Goal: Task Accomplishment & Management: Use online tool/utility

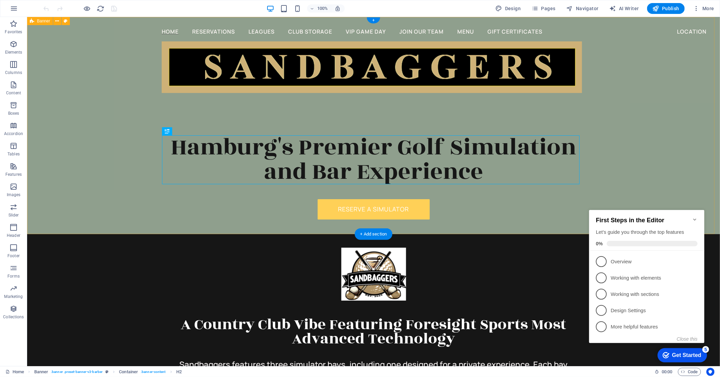
click at [652, 184] on div "Home Reservations Leagues Club Storage VIP Game Day Join Our Team Menu Gift Cer…" at bounding box center [373, 125] width 693 height 217
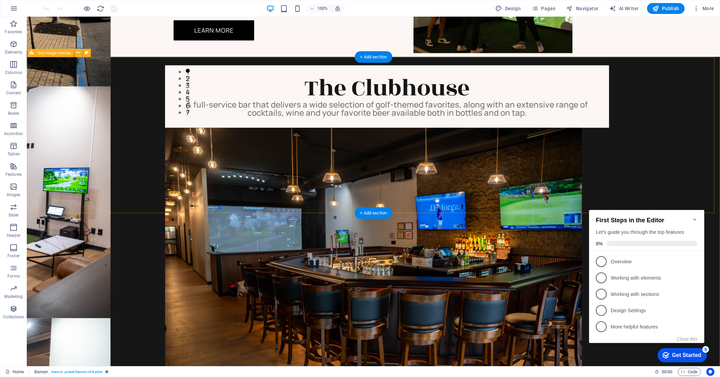
scroll to position [866, 0]
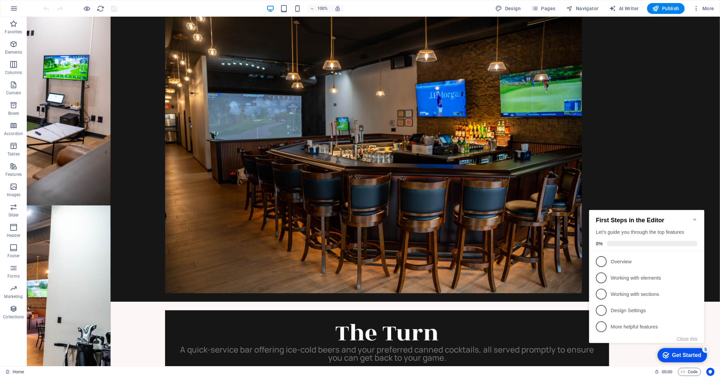
click at [693, 216] on icon "Minimize checklist" at bounding box center [694, 218] width 5 height 5
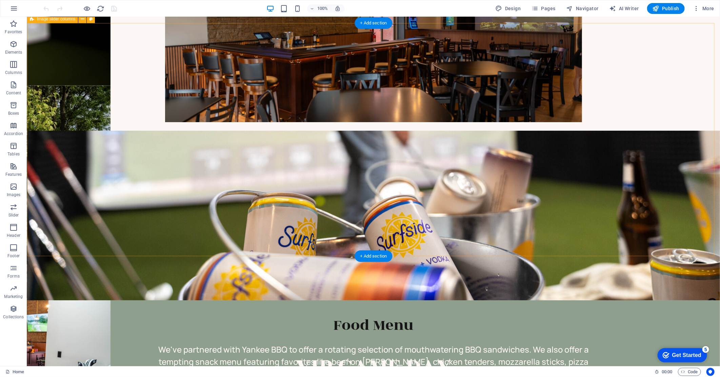
scroll to position [1280, 0]
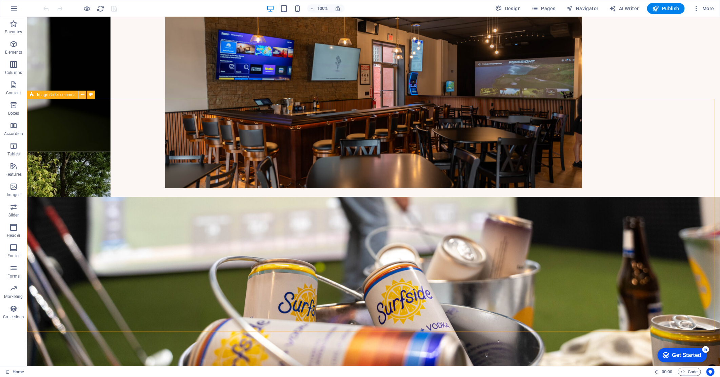
click at [80, 96] on button at bounding box center [82, 94] width 8 height 8
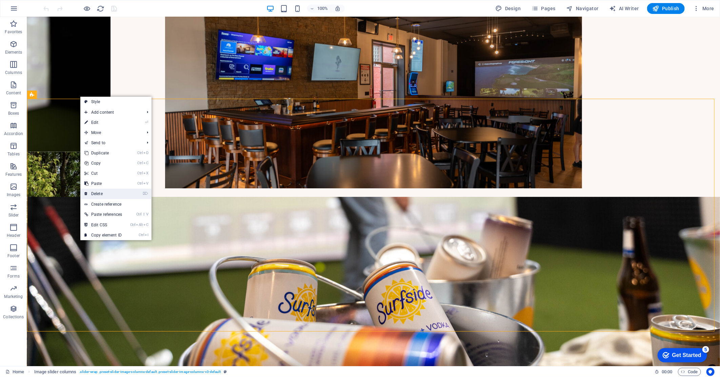
click at [102, 190] on link "⌦ Delete" at bounding box center [103, 193] width 46 height 10
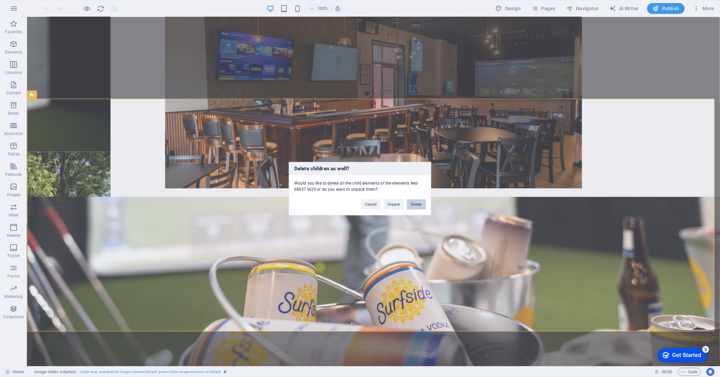
click at [415, 203] on button "Delete" at bounding box center [416, 204] width 19 height 10
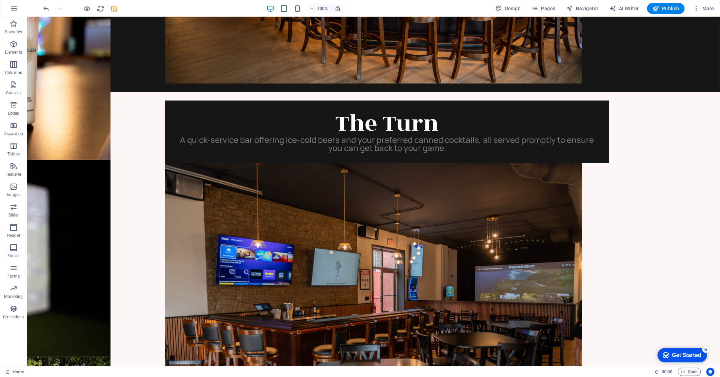
scroll to position [1054, 0]
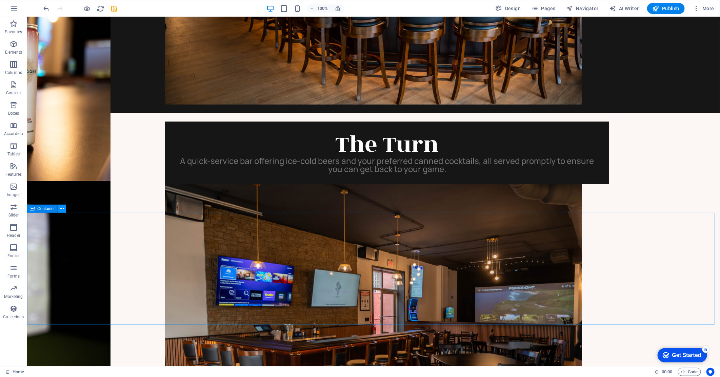
click at [62, 209] on icon at bounding box center [62, 208] width 4 height 7
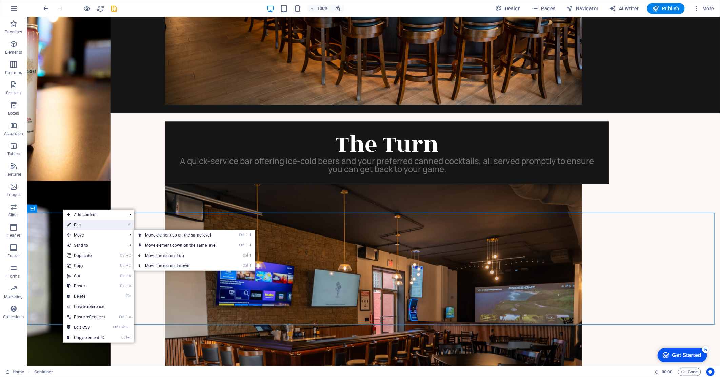
click at [97, 227] on link "⏎ Edit" at bounding box center [86, 225] width 46 height 10
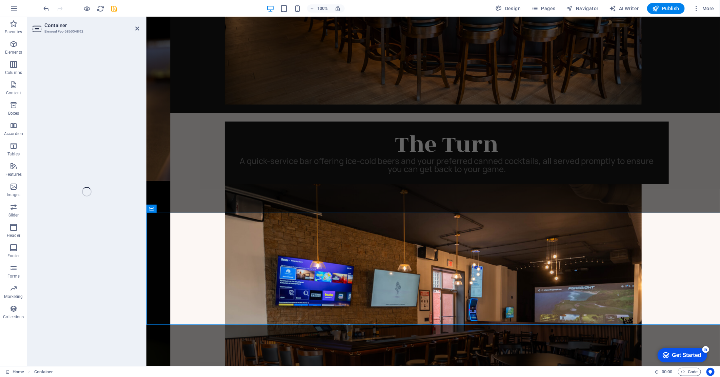
select select "px"
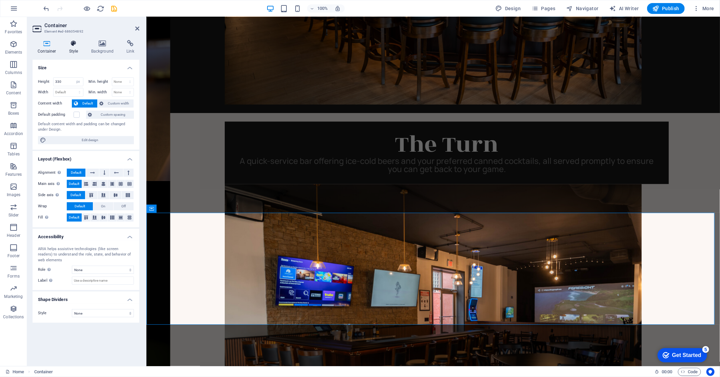
click at [75, 46] on icon at bounding box center [73, 43] width 19 height 7
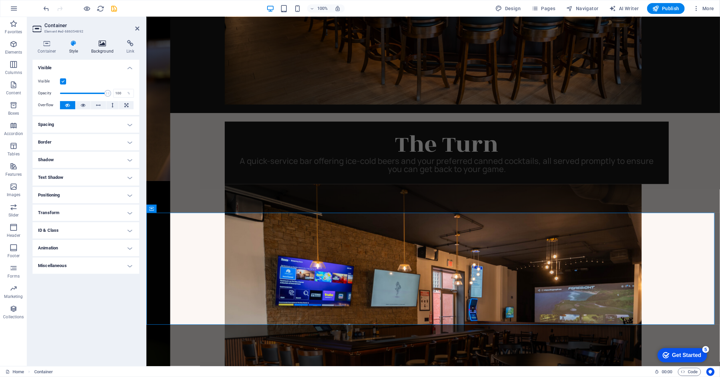
click at [105, 47] on h4 "Background" at bounding box center [104, 47] width 36 height 14
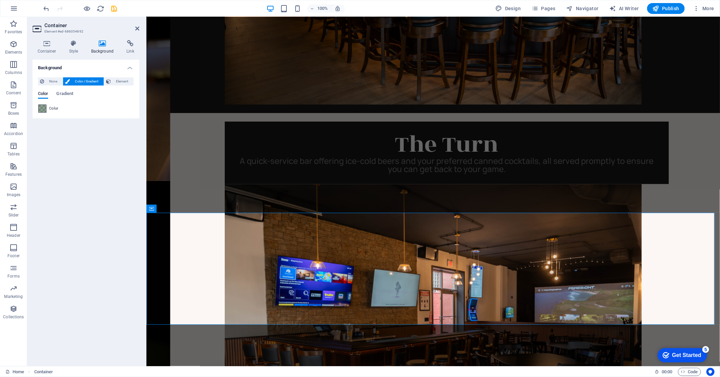
click at [44, 107] on span at bounding box center [42, 108] width 7 height 7
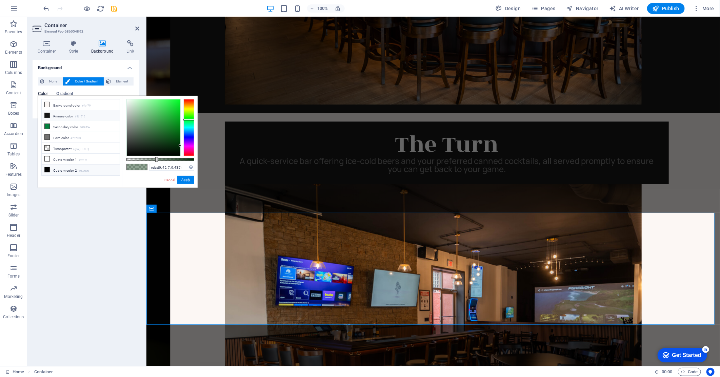
click at [53, 118] on li "Primary color #161616" at bounding box center [81, 115] width 78 height 11
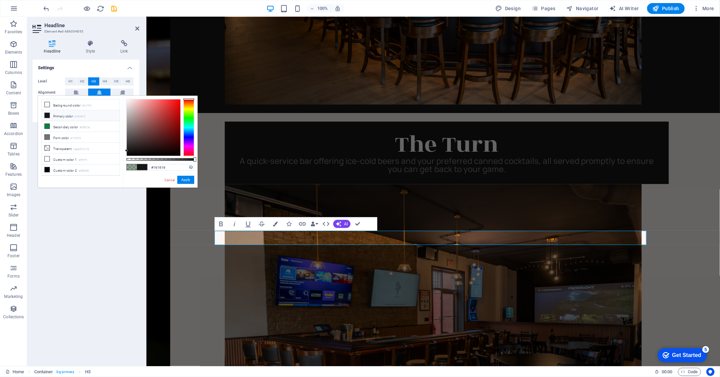
click at [133, 166] on span at bounding box center [132, 167] width 10 height 6
type input "rgba(0, 45, 7, 0.435)"
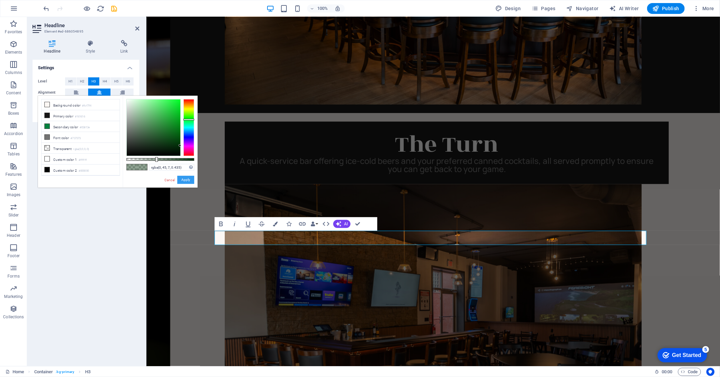
click at [189, 180] on button "Apply" at bounding box center [185, 180] width 17 height 8
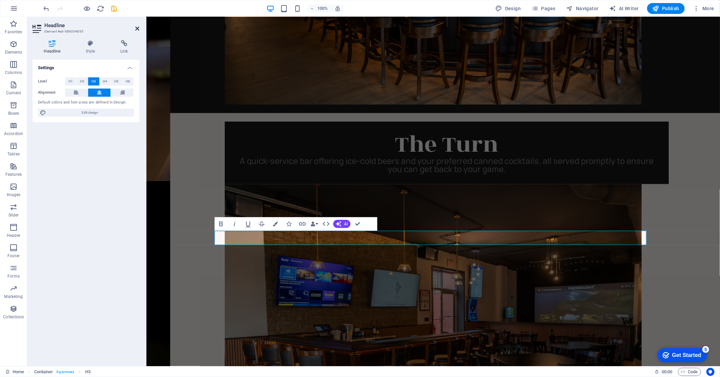
click at [136, 28] on icon at bounding box center [137, 28] width 4 height 5
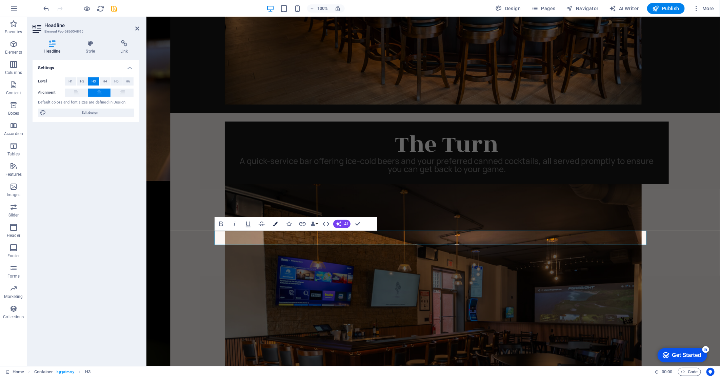
click at [277, 222] on icon "button" at bounding box center [275, 223] width 5 height 5
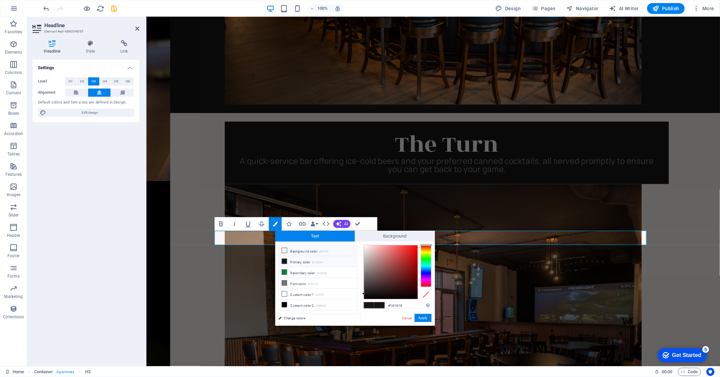
click at [289, 249] on li "Background color #fcf7f4" at bounding box center [318, 250] width 78 height 11
type input "#fcf7f4"
click at [424, 317] on button "Apply" at bounding box center [422, 317] width 17 height 8
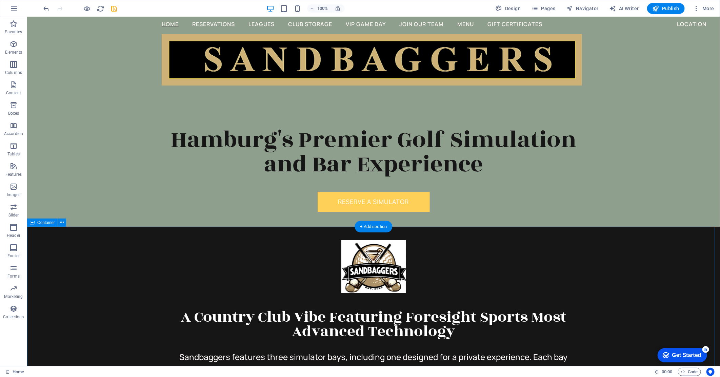
scroll to position [0, 0]
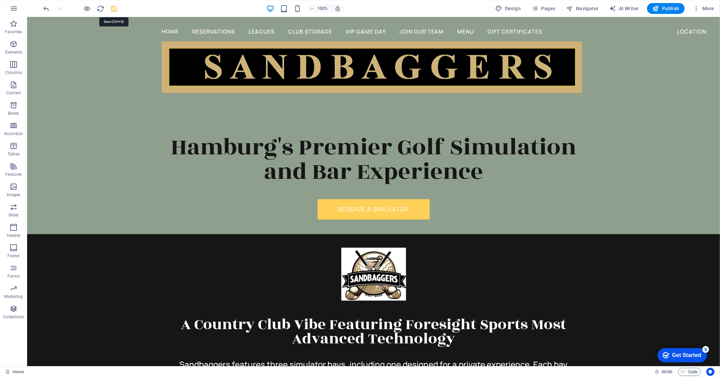
click at [114, 9] on icon "save" at bounding box center [114, 9] width 8 height 8
click at [417, 72] on div at bounding box center [371, 67] width 420 height 52
select select "px"
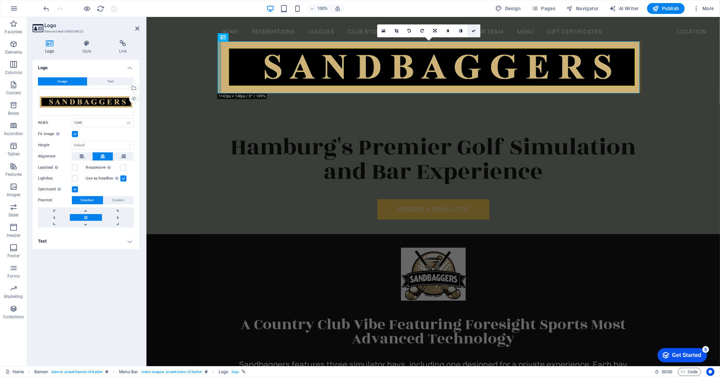
click at [476, 29] on link at bounding box center [473, 30] width 13 height 13
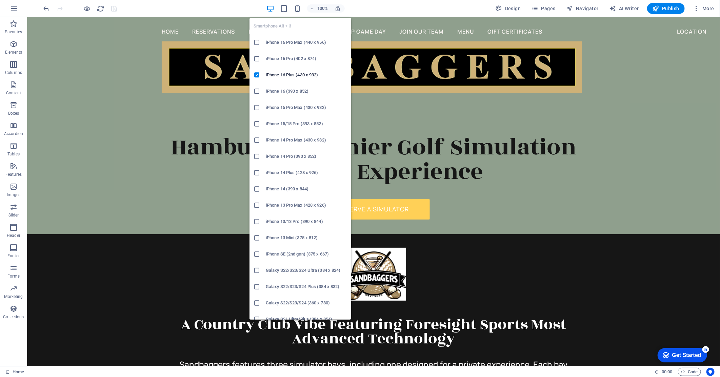
click at [256, 42] on icon at bounding box center [256, 42] width 7 height 7
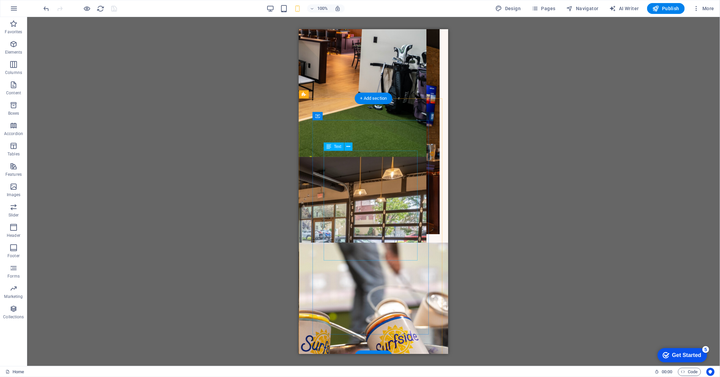
scroll to position [1109, 0]
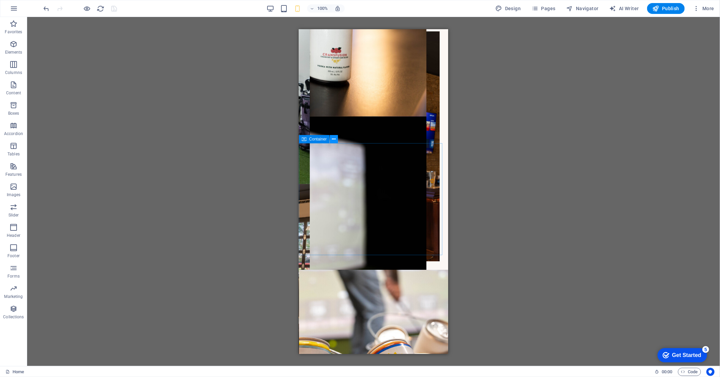
click at [333, 140] on icon at bounding box center [334, 139] width 4 height 7
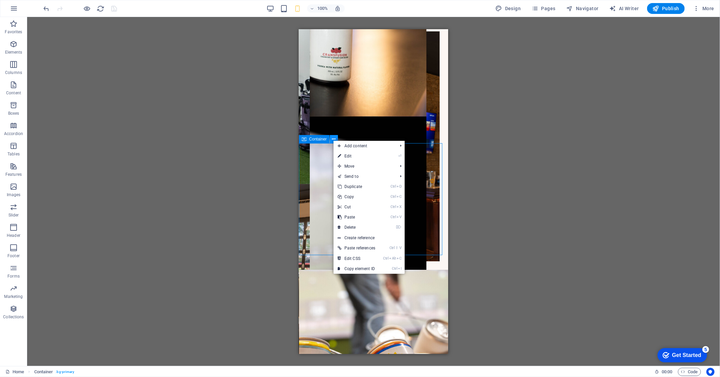
click at [333, 140] on icon at bounding box center [334, 139] width 4 height 7
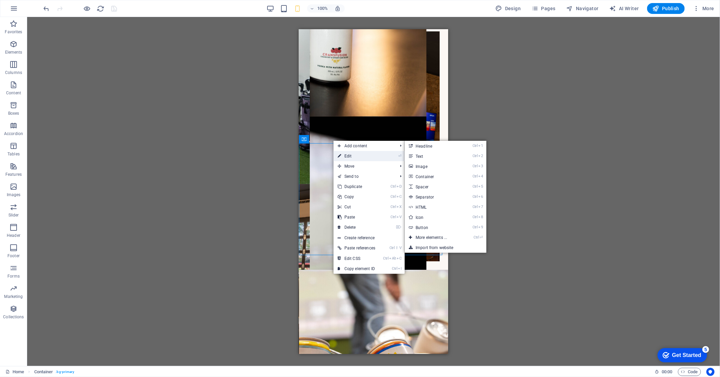
click at [346, 155] on link "⏎ Edit" at bounding box center [356, 156] width 46 height 10
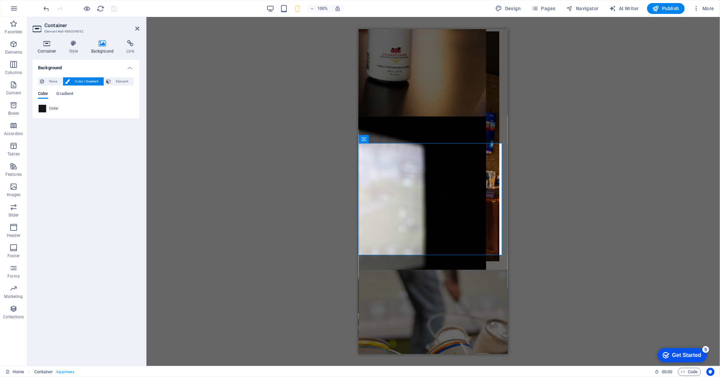
click at [48, 48] on h4 "Container" at bounding box center [49, 47] width 32 height 14
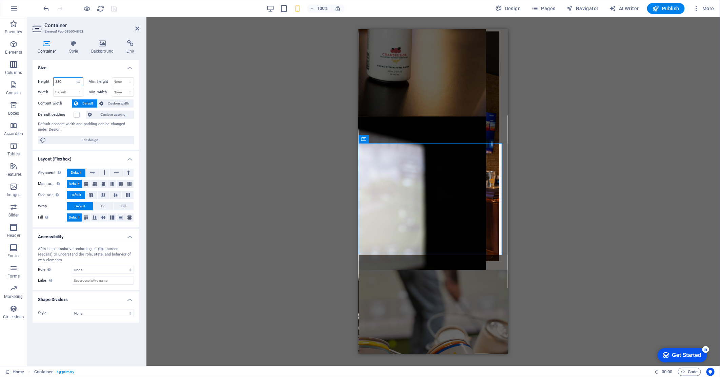
drag, startPoint x: 66, startPoint y: 80, endPoint x: 49, endPoint y: 81, distance: 16.6
click at [49, 81] on div "Height 330 Default px rem % vh vw" at bounding box center [60, 81] width 45 height 9
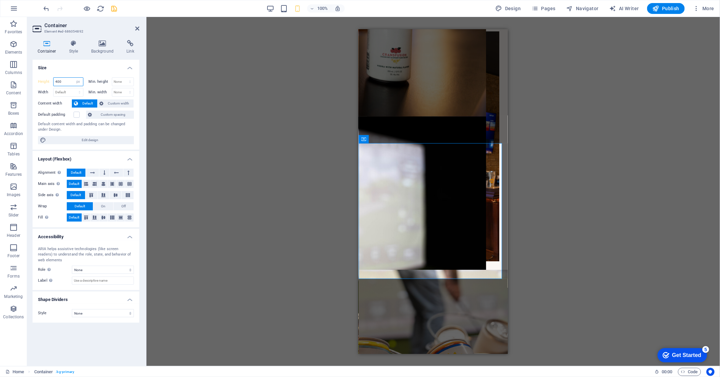
drag, startPoint x: 65, startPoint y: 80, endPoint x: 53, endPoint y: 81, distance: 12.2
click at [53, 81] on div "Height 400 Default px rem % vh vw" at bounding box center [60, 81] width 45 height 9
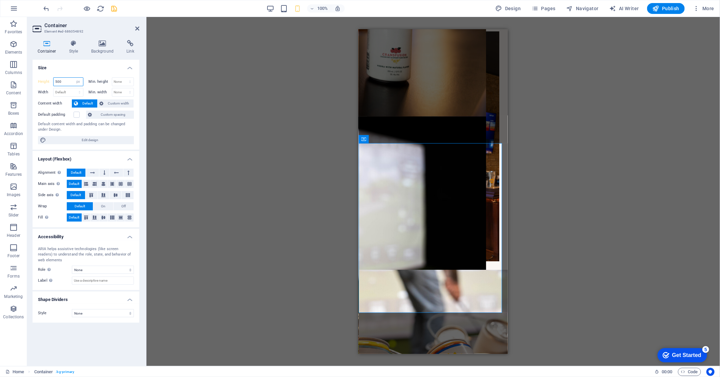
drag, startPoint x: 67, startPoint y: 84, endPoint x: 48, endPoint y: 84, distance: 18.3
click at [48, 84] on div "Height 500 Default px rem % vh vw" at bounding box center [60, 81] width 45 height 9
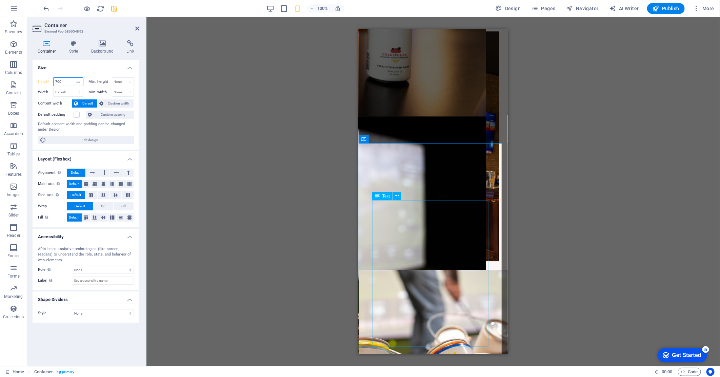
type input "700"
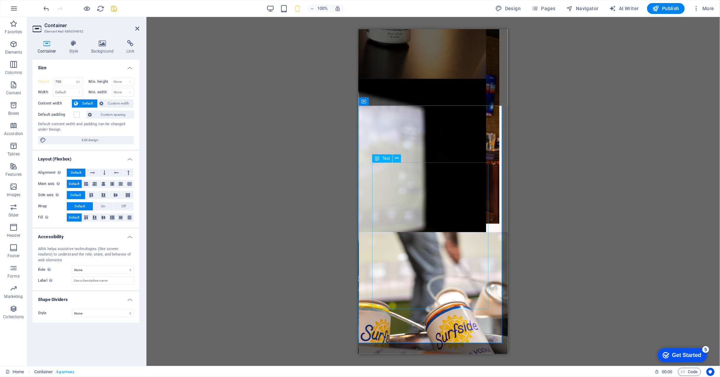
scroll to position [1184, 0]
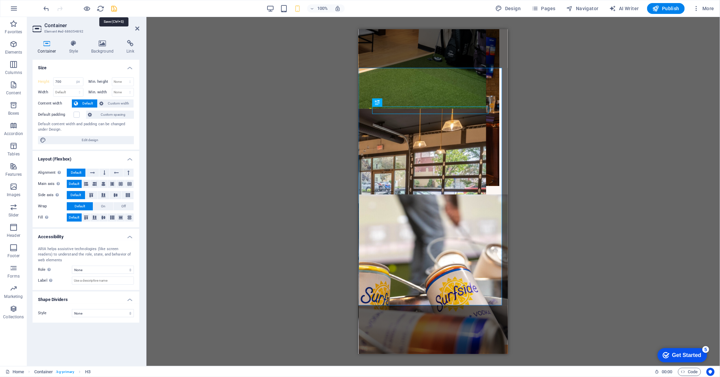
click at [115, 8] on icon "save" at bounding box center [114, 9] width 8 height 8
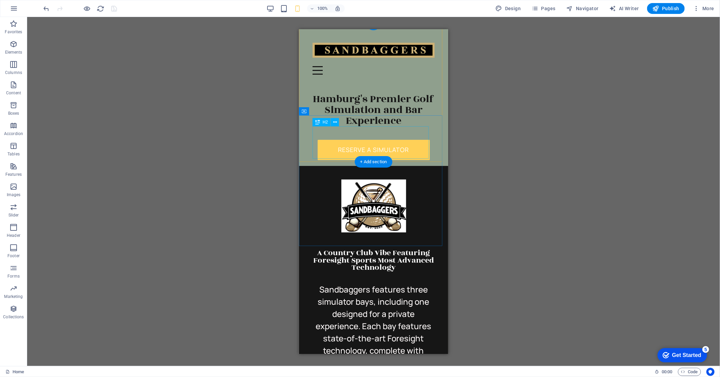
scroll to position [0, 0]
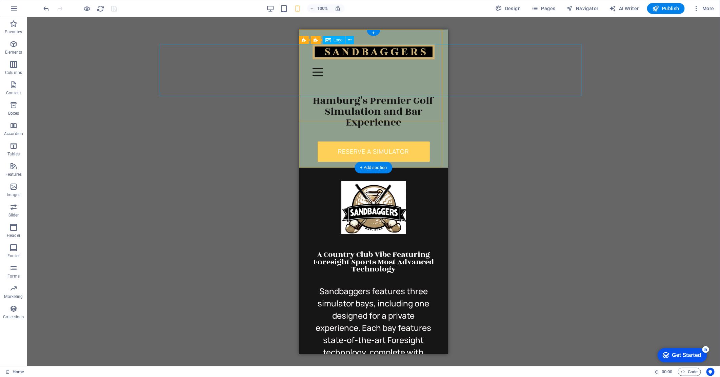
click at [381, 59] on div at bounding box center [373, 51] width 122 height 15
select select "px"
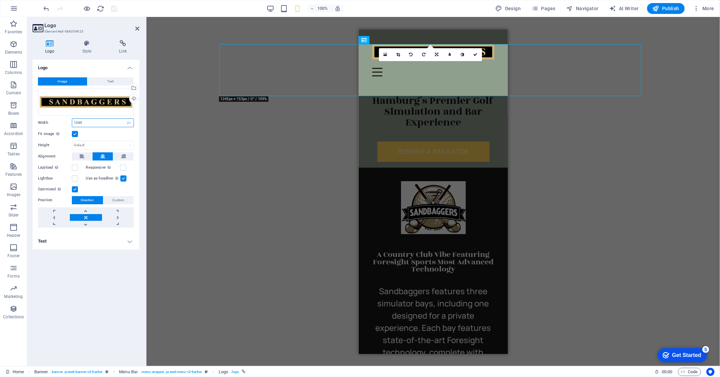
drag, startPoint x: 90, startPoint y: 121, endPoint x: 63, endPoint y: 122, distance: 26.5
click at [63, 122] on div "Width 1245 Default auto px rem % em vh vw" at bounding box center [86, 122] width 96 height 9
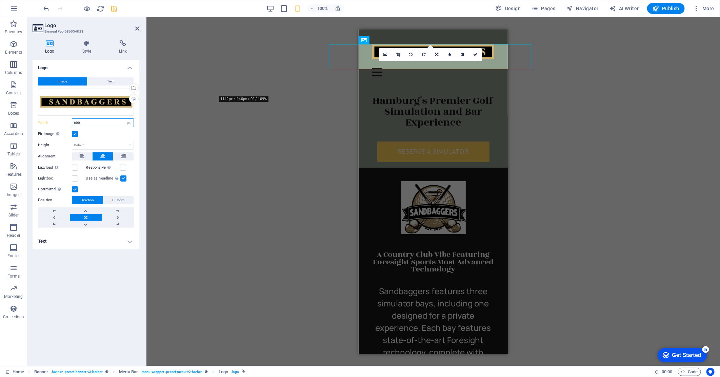
drag, startPoint x: 95, startPoint y: 123, endPoint x: 67, endPoint y: 124, distance: 28.2
click at [67, 124] on div "Width 600 Default auto px rem % em vh vw" at bounding box center [86, 122] width 96 height 9
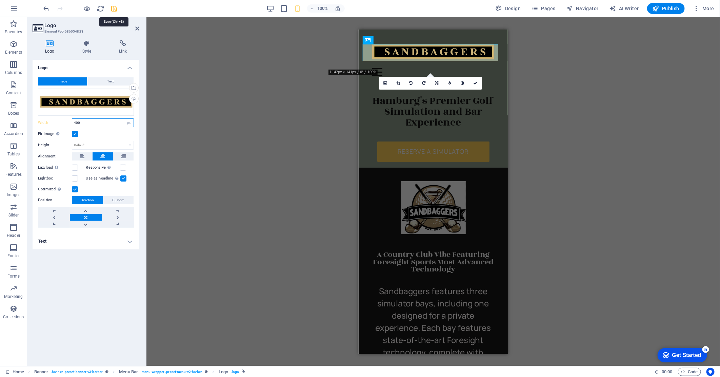
type input "400"
click at [114, 8] on icon "save" at bounding box center [114, 9] width 8 height 8
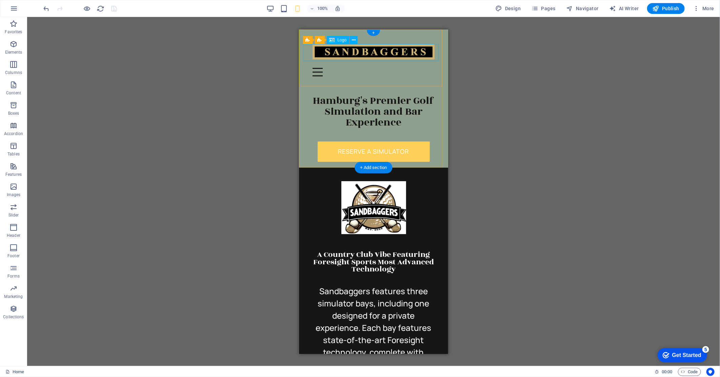
click at [361, 52] on div at bounding box center [373, 51] width 122 height 15
select select "px"
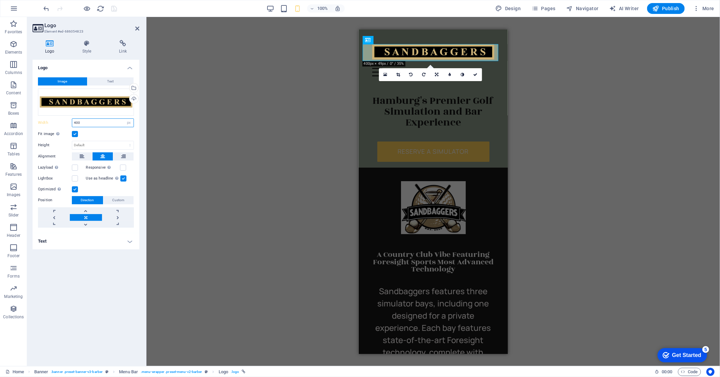
drag, startPoint x: 85, startPoint y: 126, endPoint x: 72, endPoint y: 126, distance: 12.9
click at [72, 126] on input "400" at bounding box center [102, 123] width 61 height 8
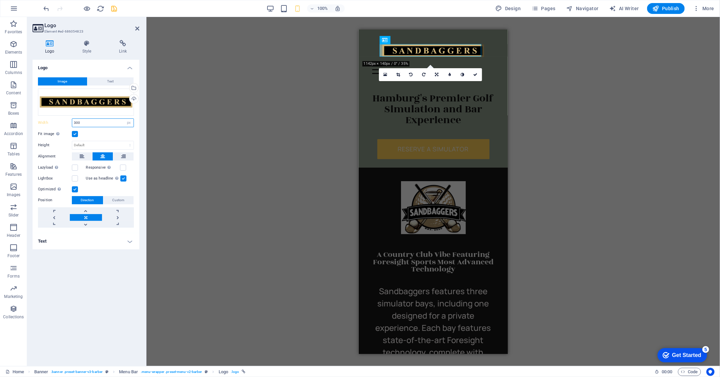
drag, startPoint x: 91, startPoint y: 121, endPoint x: 60, endPoint y: 122, distance: 30.5
click at [60, 122] on div "Width 300 Default auto px rem % em vh vw" at bounding box center [86, 122] width 96 height 9
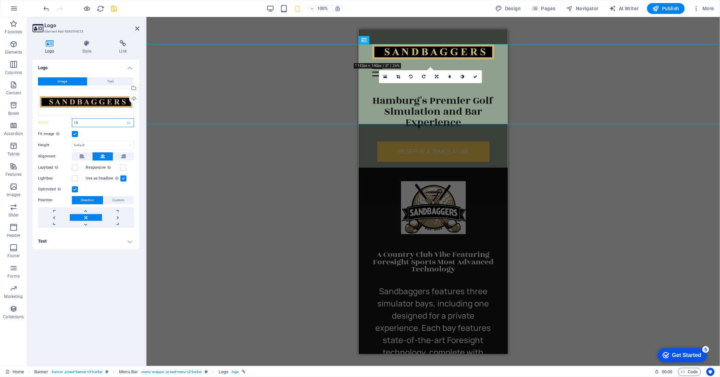
type input "1"
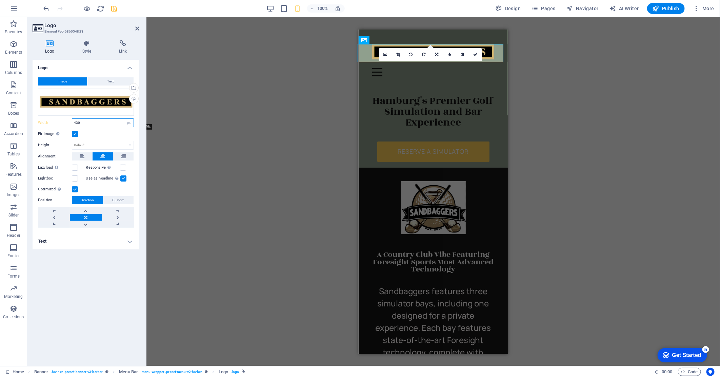
type input "430"
click at [114, 9] on icon "save" at bounding box center [114, 9] width 8 height 8
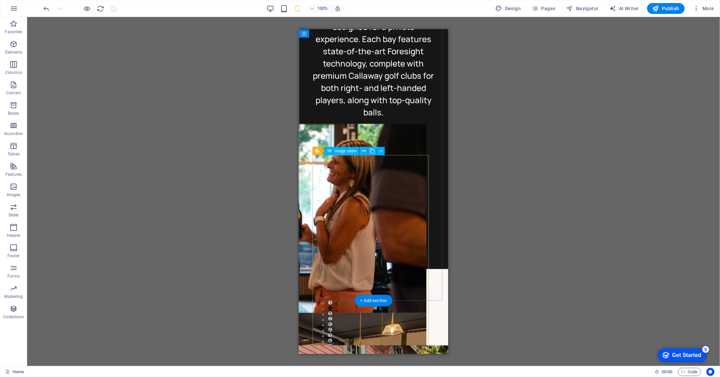
scroll to position [301, 0]
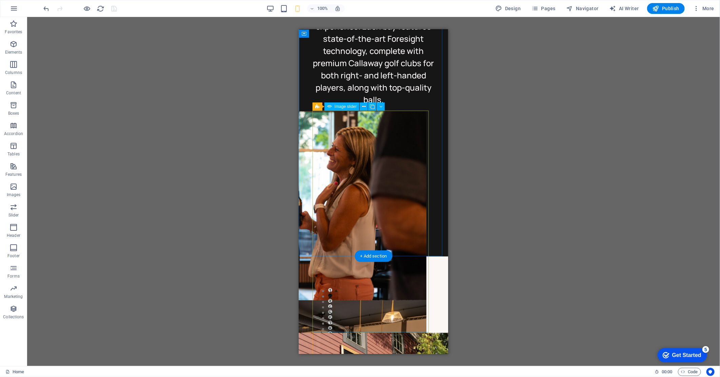
select select "px"
select select "ms"
select select "s"
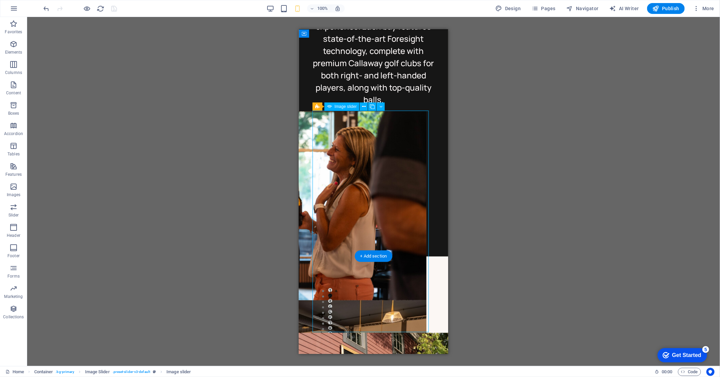
select select "progressive"
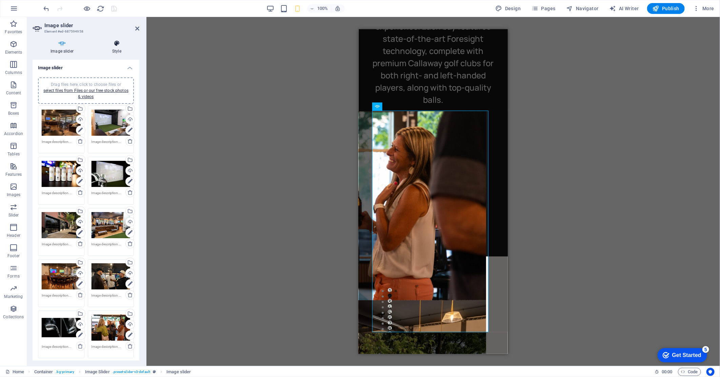
click at [115, 44] on icon at bounding box center [116, 43] width 45 height 7
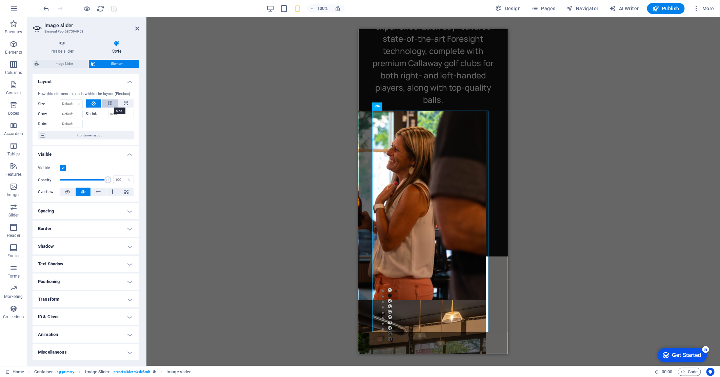
click at [107, 103] on icon at bounding box center [109, 103] width 5 height 8
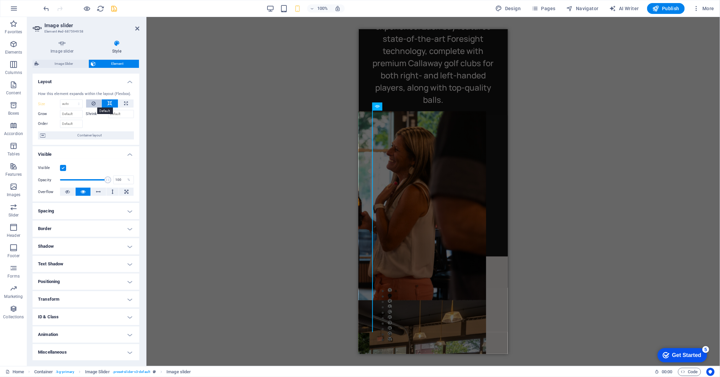
click at [94, 103] on icon at bounding box center [93, 103] width 4 height 8
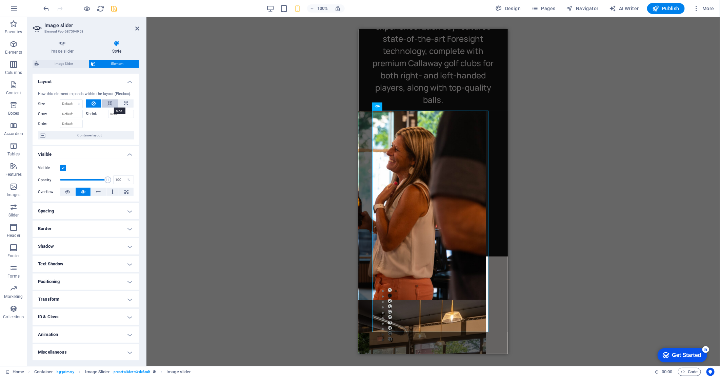
click at [106, 103] on button at bounding box center [110, 103] width 16 height 8
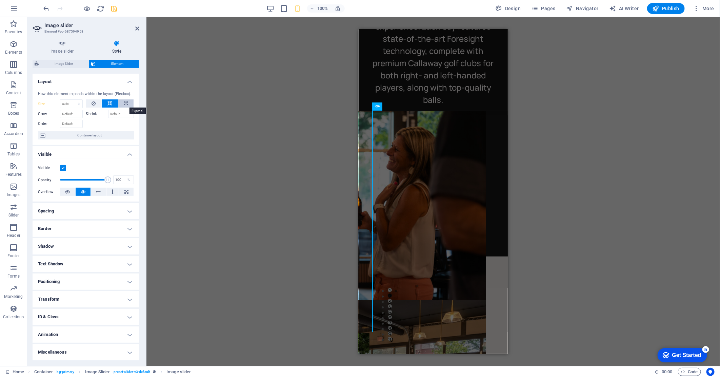
click at [123, 102] on button at bounding box center [125, 103] width 15 height 8
type input "100"
select select "%"
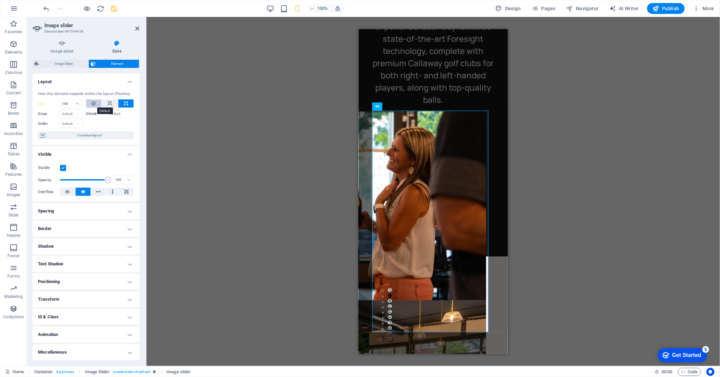
click at [95, 103] on icon at bounding box center [93, 103] width 4 height 8
select select "DISABLED_OPTION_VALUE"
click at [99, 134] on span "Container layout" at bounding box center [89, 135] width 84 height 8
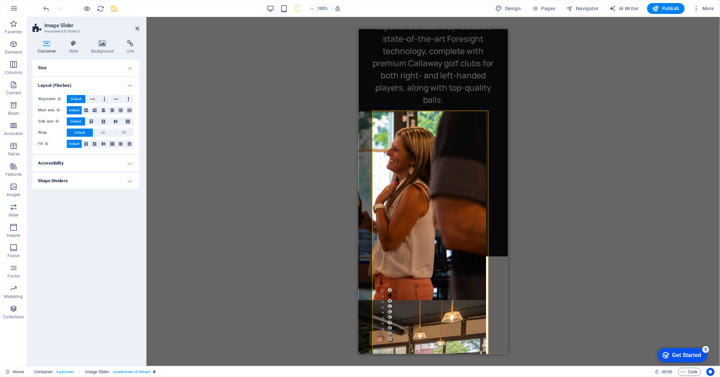
click at [97, 65] on h4 "Size" at bounding box center [86, 68] width 107 height 16
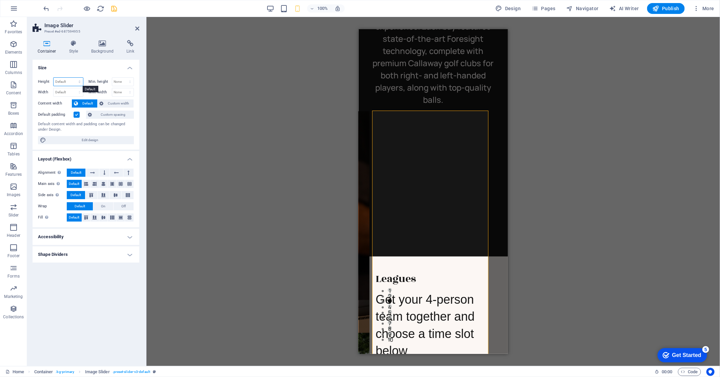
click at [65, 83] on select "Default px rem % vh vw" at bounding box center [68, 82] width 29 height 8
select select "px"
click at [73, 78] on select "Default px rem % vh vw" at bounding box center [68, 82] width 29 height 8
drag, startPoint x: 69, startPoint y: 82, endPoint x: 48, endPoint y: 83, distance: 21.0
click at [48, 83] on div "Height 1600 Default px rem % vh vw" at bounding box center [60, 81] width 45 height 9
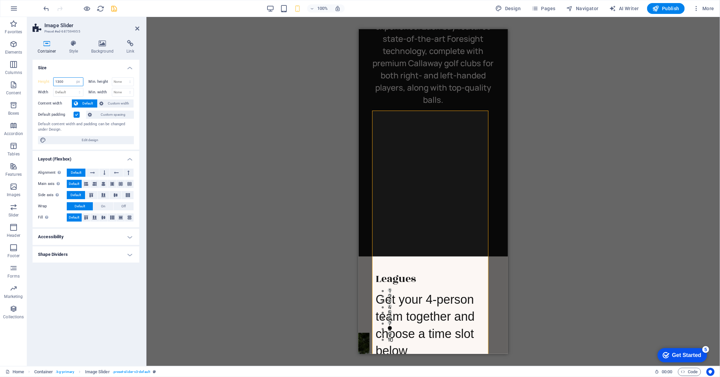
type input "1300"
click at [66, 91] on select "Default px rem % em vh vw" at bounding box center [68, 92] width 29 height 8
select select "px"
click at [73, 88] on select "Default px rem % em vh vw" at bounding box center [68, 92] width 29 height 8
drag, startPoint x: 70, startPoint y: 91, endPoint x: 55, endPoint y: 91, distance: 15.6
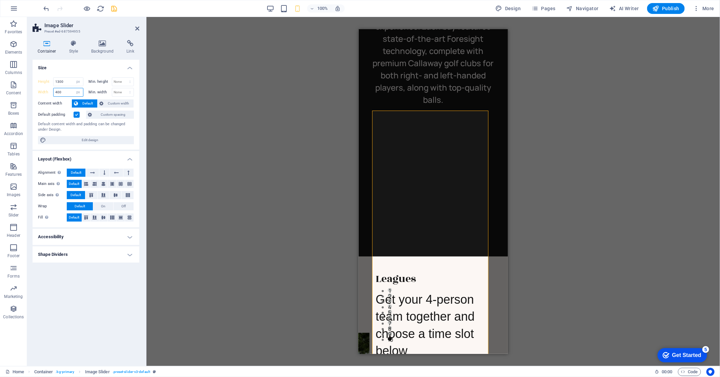
click at [55, 91] on input "400" at bounding box center [68, 92] width 29 height 8
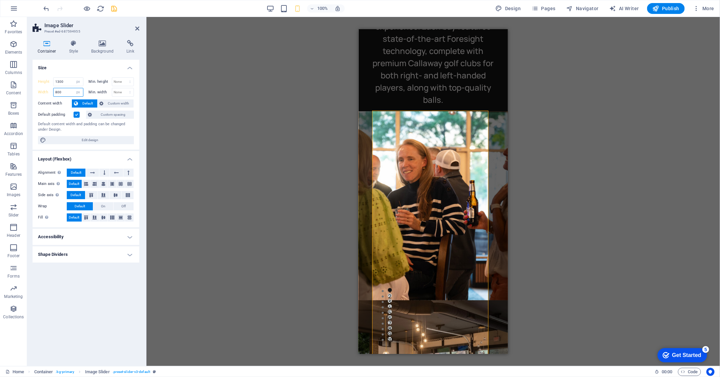
drag, startPoint x: 64, startPoint y: 93, endPoint x: 50, endPoint y: 95, distance: 13.7
click at [50, 95] on div "Width 800 Default px rem % em vh vw" at bounding box center [60, 92] width 45 height 9
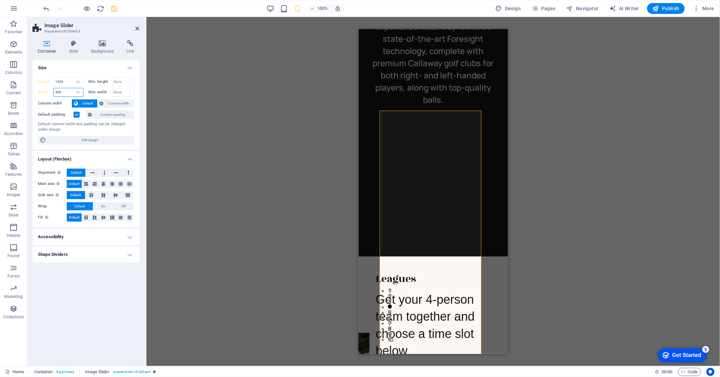
drag, startPoint x: 64, startPoint y: 89, endPoint x: 53, endPoint y: 91, distance: 10.7
click at [54, 91] on input "300" at bounding box center [68, 92] width 29 height 8
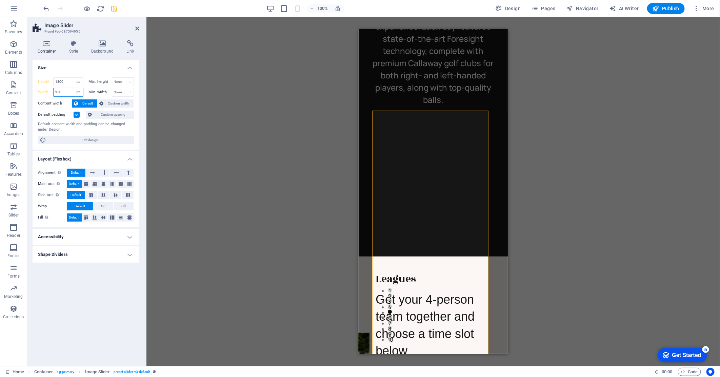
type input "350"
click at [116, 102] on span "Custom width" at bounding box center [119, 103] width 26 height 8
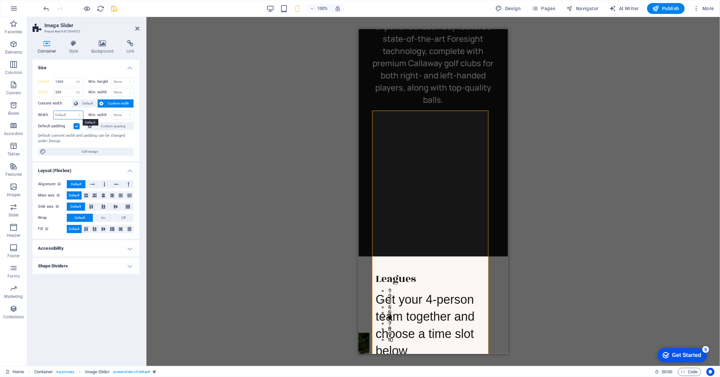
click at [69, 114] on select "Default px rem % em vh vw" at bounding box center [68, 115] width 29 height 8
select select "px"
click at [73, 111] on select "Default px rem % em vh vw" at bounding box center [68, 115] width 29 height 8
type input "343"
drag, startPoint x: 63, startPoint y: 91, endPoint x: 54, endPoint y: 93, distance: 9.9
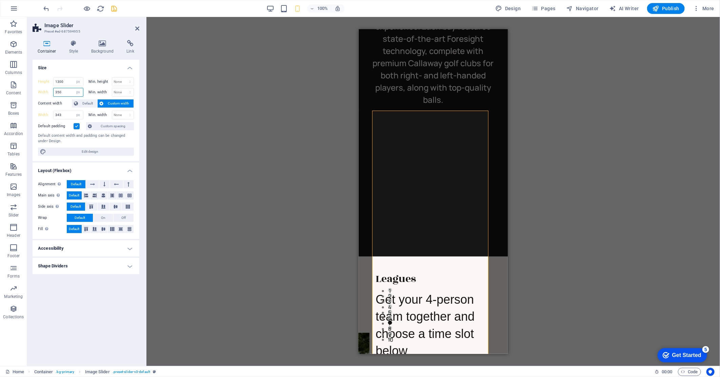
click at [54, 93] on input "350" at bounding box center [68, 92] width 29 height 8
type input "343"
drag, startPoint x: 69, startPoint y: 117, endPoint x: 49, endPoint y: 119, distance: 19.8
click at [49, 119] on div "Width 343 Default px rem % em vh vw" at bounding box center [60, 114] width 45 height 9
drag, startPoint x: 67, startPoint y: 82, endPoint x: 49, endPoint y: 82, distance: 18.0
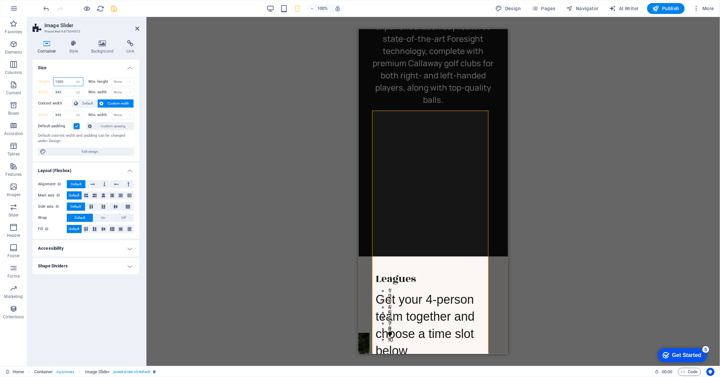
click at [49, 82] on div "Height 1300 Default px rem % vh vw" at bounding box center [60, 81] width 45 height 9
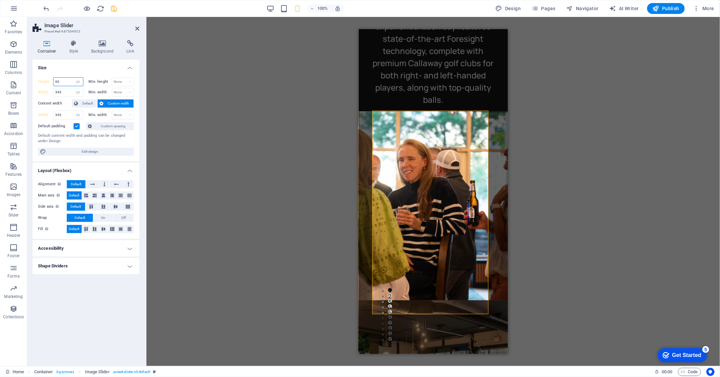
type input "6"
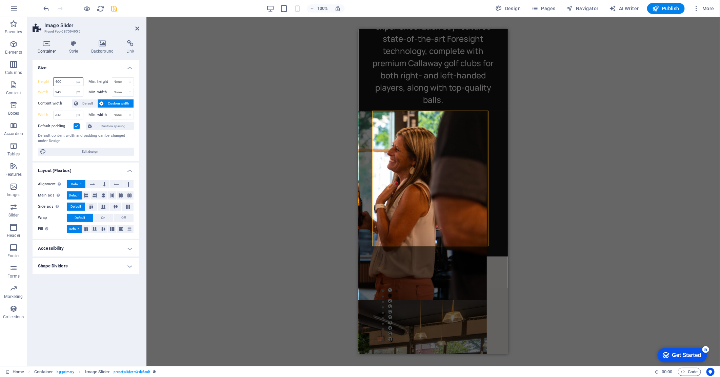
drag, startPoint x: 69, startPoint y: 81, endPoint x: 53, endPoint y: 83, distance: 15.8
click at [54, 83] on input "400" at bounding box center [68, 82] width 29 height 8
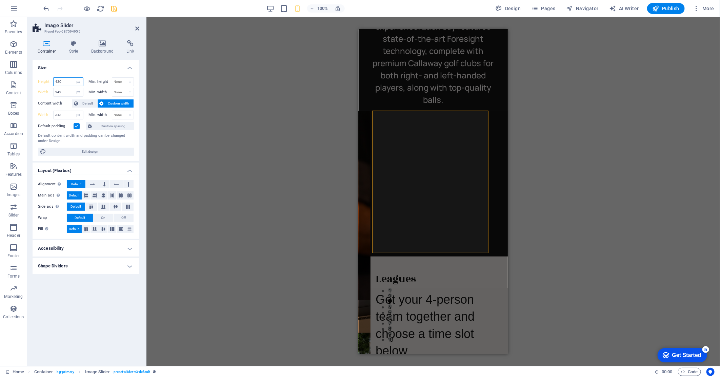
drag, startPoint x: 67, startPoint y: 80, endPoint x: 53, endPoint y: 82, distance: 14.0
click at [53, 82] on div "420 Default px rem % vh vw" at bounding box center [68, 81] width 30 height 9
type input "430"
click at [68, 95] on input "343" at bounding box center [68, 92] width 29 height 8
click at [114, 7] on icon "save" at bounding box center [114, 9] width 8 height 8
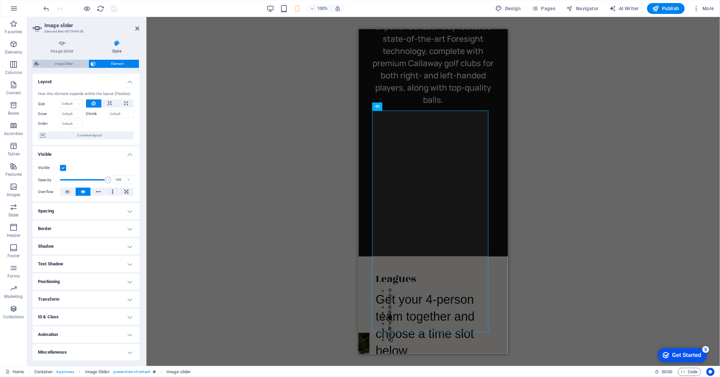
click at [67, 63] on span "Image Slider" at bounding box center [63, 64] width 45 height 8
select select "rem"
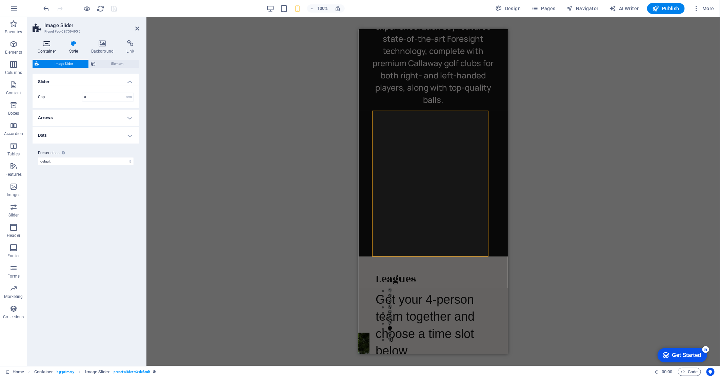
click at [48, 47] on h4 "Container" at bounding box center [49, 47] width 32 height 14
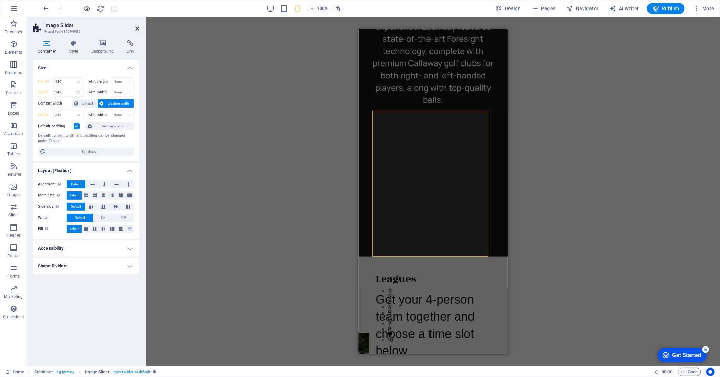
click at [138, 27] on icon at bounding box center [137, 28] width 4 height 5
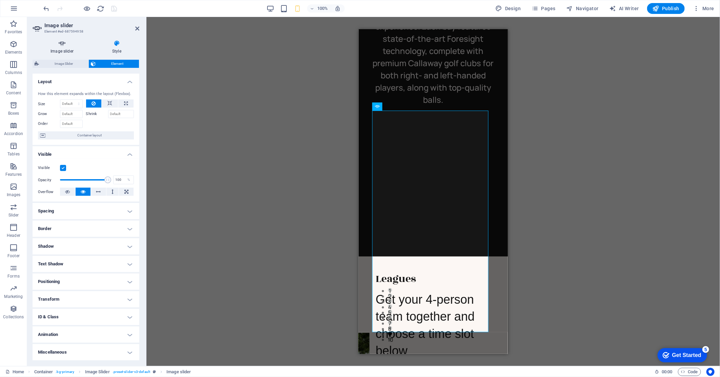
click at [63, 46] on icon at bounding box center [62, 43] width 59 height 7
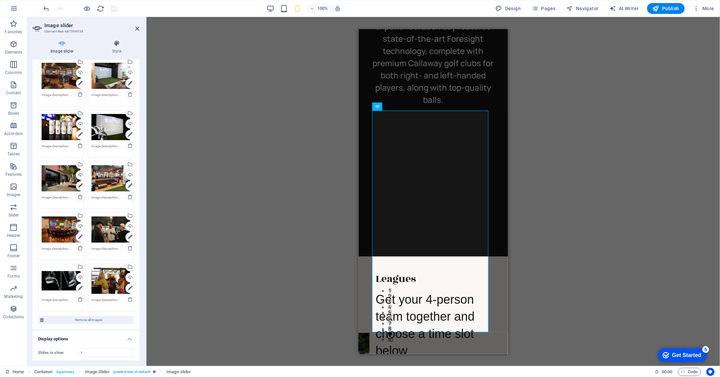
scroll to position [0, 0]
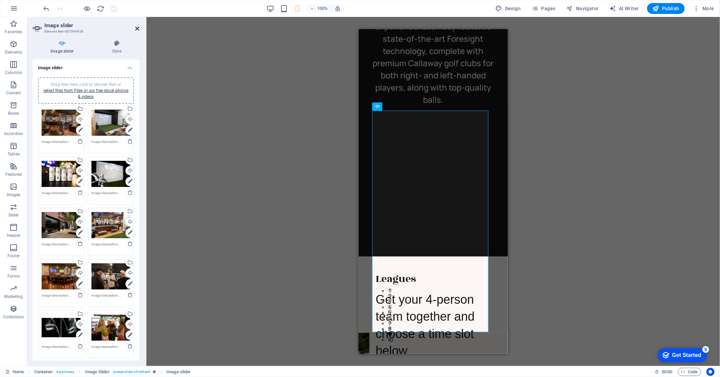
click at [137, 27] on icon at bounding box center [137, 28] width 4 height 5
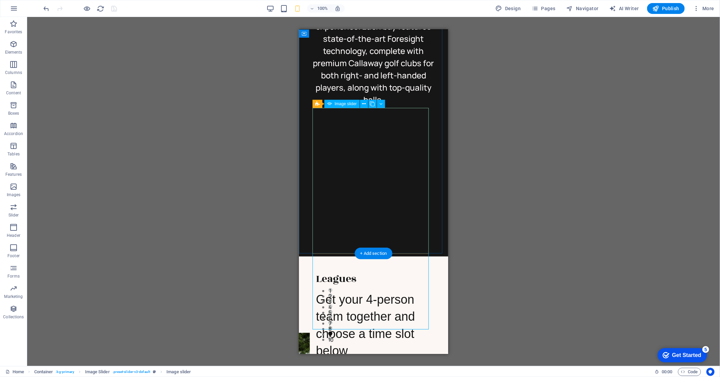
scroll to position [489, 0]
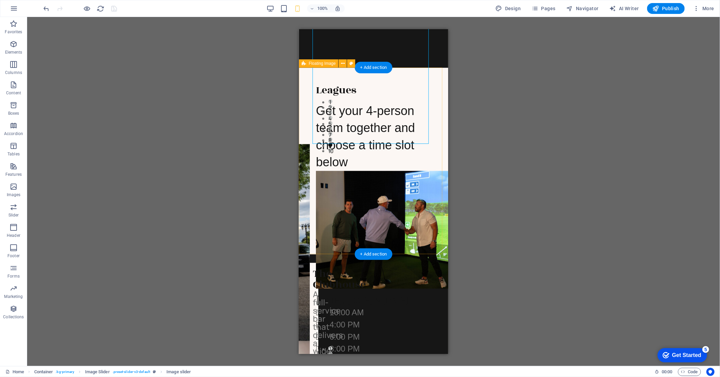
click at [303, 72] on div "Leagues Get your 4-person team together and choose a time slot below [DATE], [D…" at bounding box center [373, 160] width 149 height 186
select select "px"
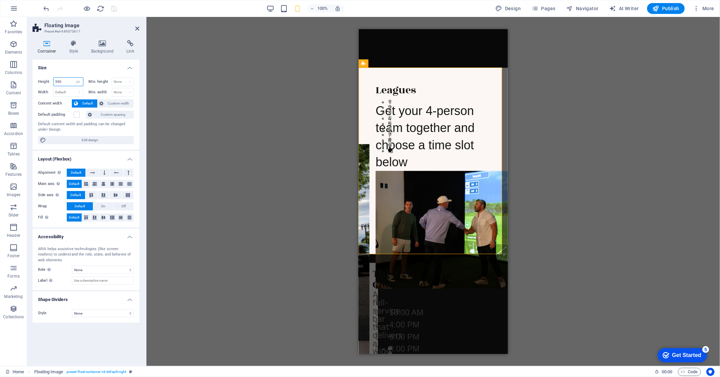
drag, startPoint x: 64, startPoint y: 80, endPoint x: 49, endPoint y: 82, distance: 15.2
click at [49, 82] on div "Height 550 Default px rem % vh vw" at bounding box center [60, 81] width 45 height 9
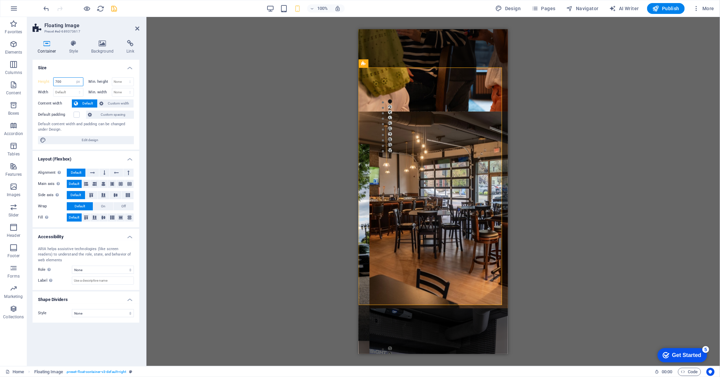
drag, startPoint x: 68, startPoint y: 84, endPoint x: 49, endPoint y: 85, distance: 18.7
click at [49, 85] on div "Height 700 Default px rem % vh vw" at bounding box center [60, 81] width 45 height 9
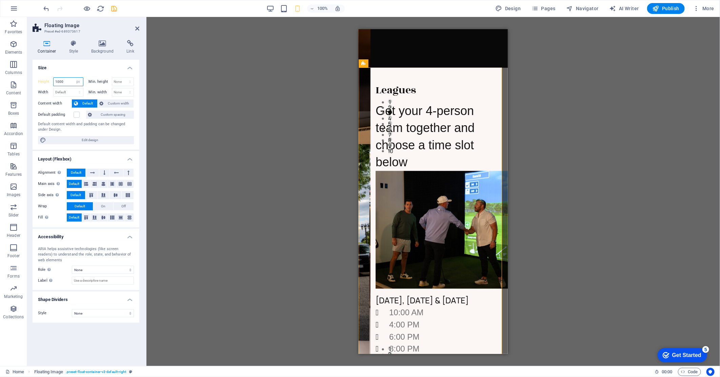
drag, startPoint x: 66, startPoint y: 81, endPoint x: 52, endPoint y: 82, distance: 14.3
click at [52, 82] on div "Height 1000 Default px rem % vh vw" at bounding box center [60, 81] width 45 height 9
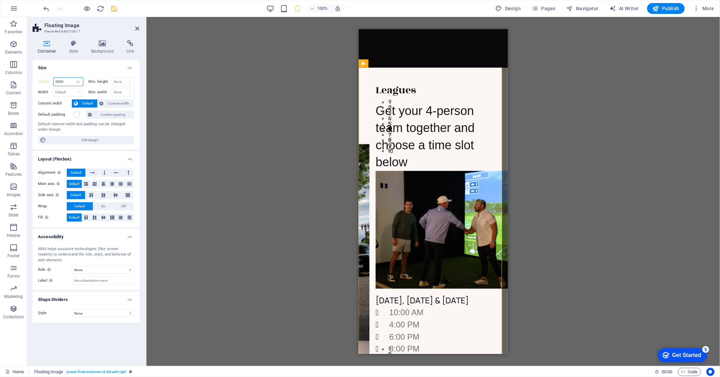
drag, startPoint x: 70, startPoint y: 85, endPoint x: 49, endPoint y: 86, distance: 21.1
click at [49, 86] on div "Height 2000 Default px rem % vh vw" at bounding box center [62, 82] width 48 height 11
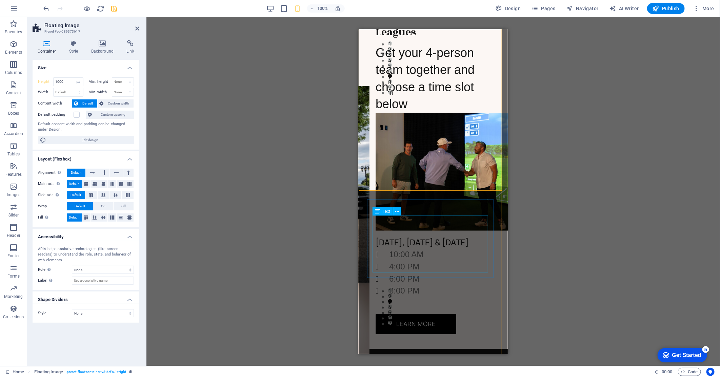
scroll to position [452, 0]
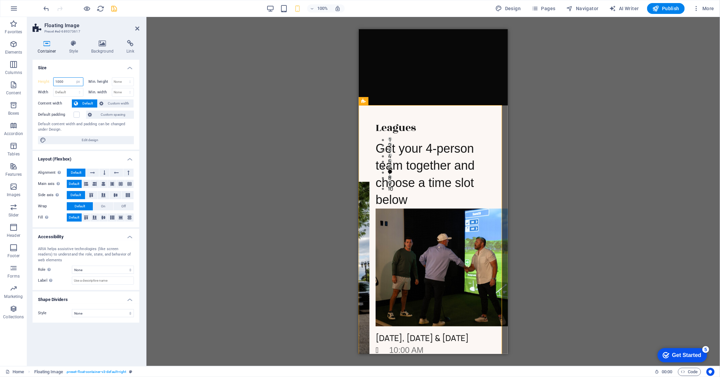
drag, startPoint x: 70, startPoint y: 81, endPoint x: 52, endPoint y: 84, distance: 18.2
click at [52, 84] on div "Height 1000 Default px rem % vh vw" at bounding box center [60, 81] width 45 height 9
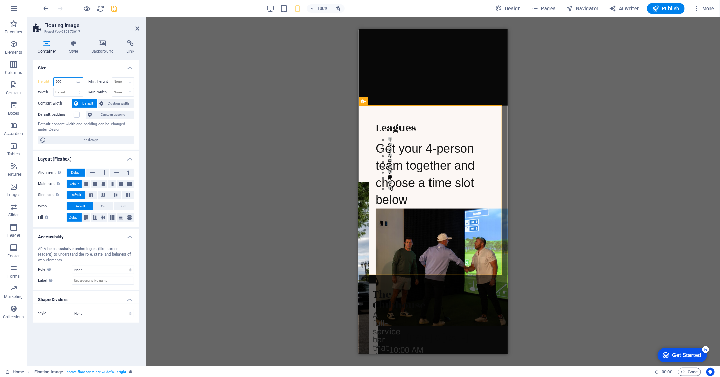
drag, startPoint x: 56, startPoint y: 82, endPoint x: 49, endPoint y: 83, distance: 7.1
click at [49, 83] on div "Height 500 Default px rem % vh vw" at bounding box center [60, 81] width 45 height 9
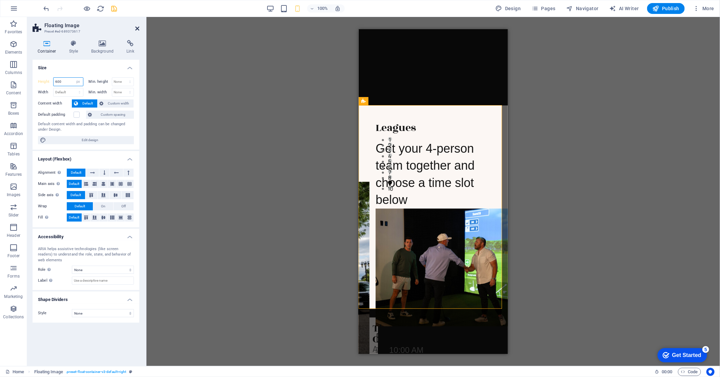
type input "600"
click at [139, 28] on icon at bounding box center [137, 28] width 4 height 5
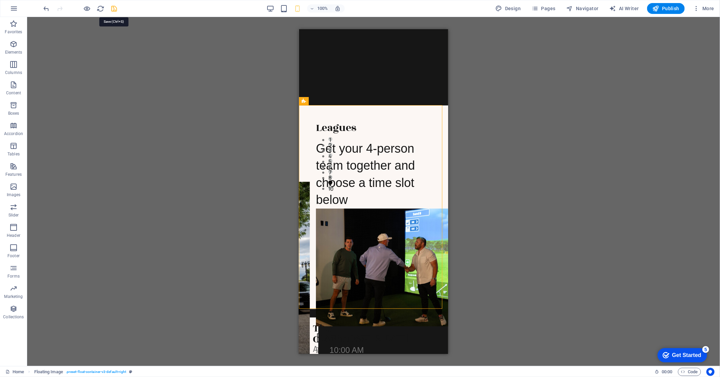
click at [116, 9] on icon "save" at bounding box center [114, 9] width 8 height 8
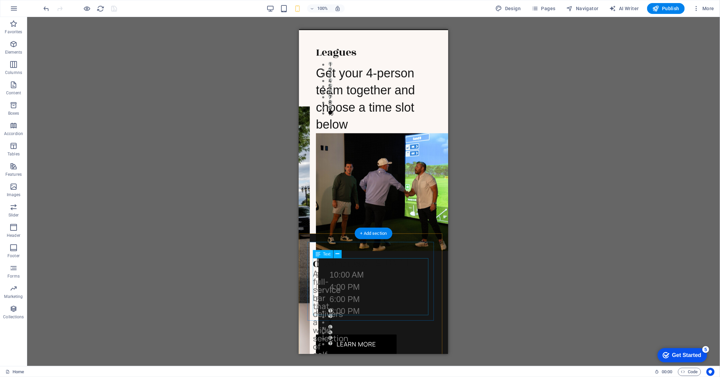
scroll to position [489, 0]
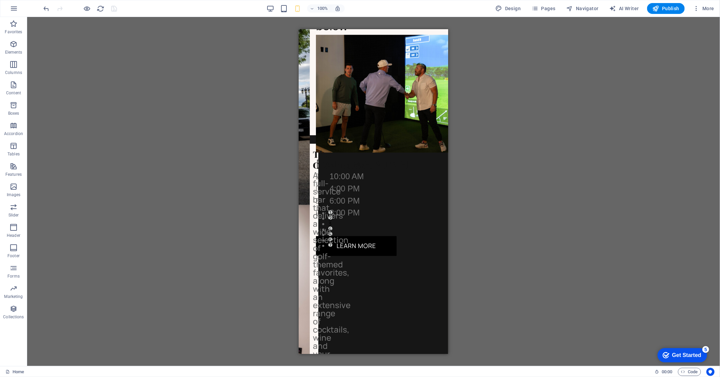
drag, startPoint x: 447, startPoint y: 138, endPoint x: 747, endPoint y: 190, distance: 304.4
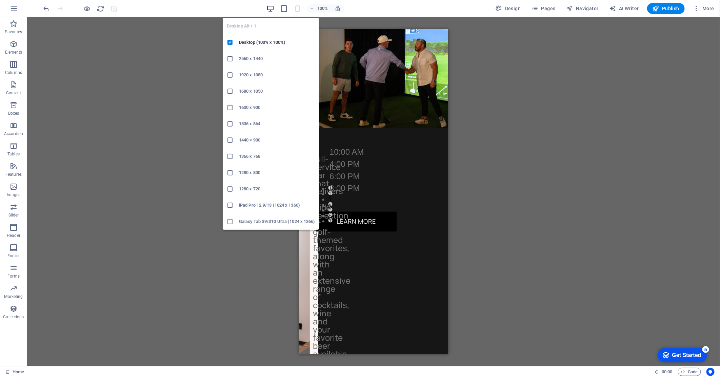
click at [271, 9] on icon "button" at bounding box center [270, 9] width 8 height 8
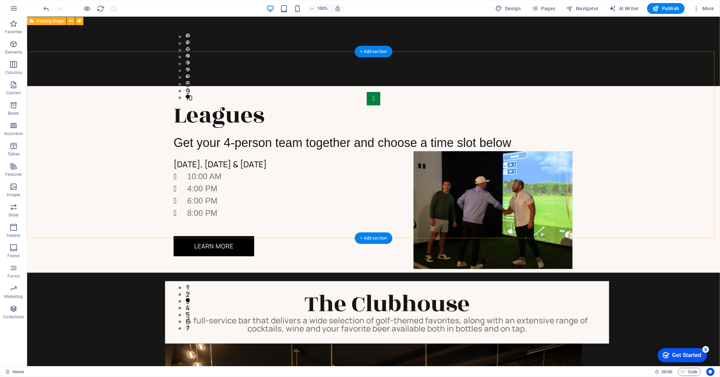
scroll to position [537, 0]
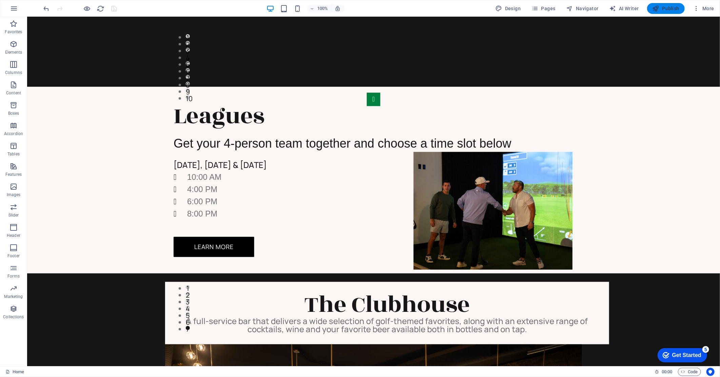
click at [674, 9] on span "Publish" at bounding box center [665, 8] width 27 height 7
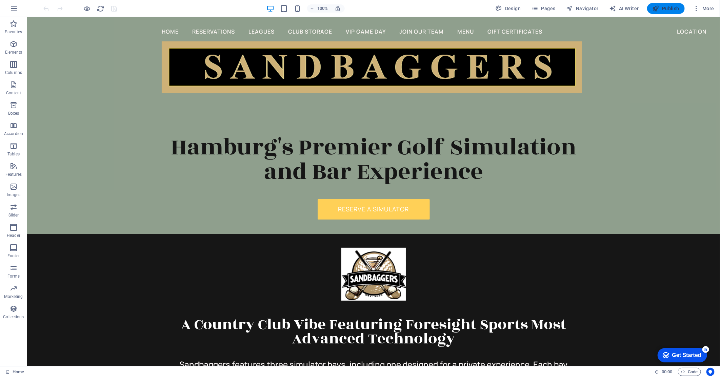
click at [655, 8] on icon "button" at bounding box center [655, 8] width 7 height 7
